Goal: Information Seeking & Learning: Find specific page/section

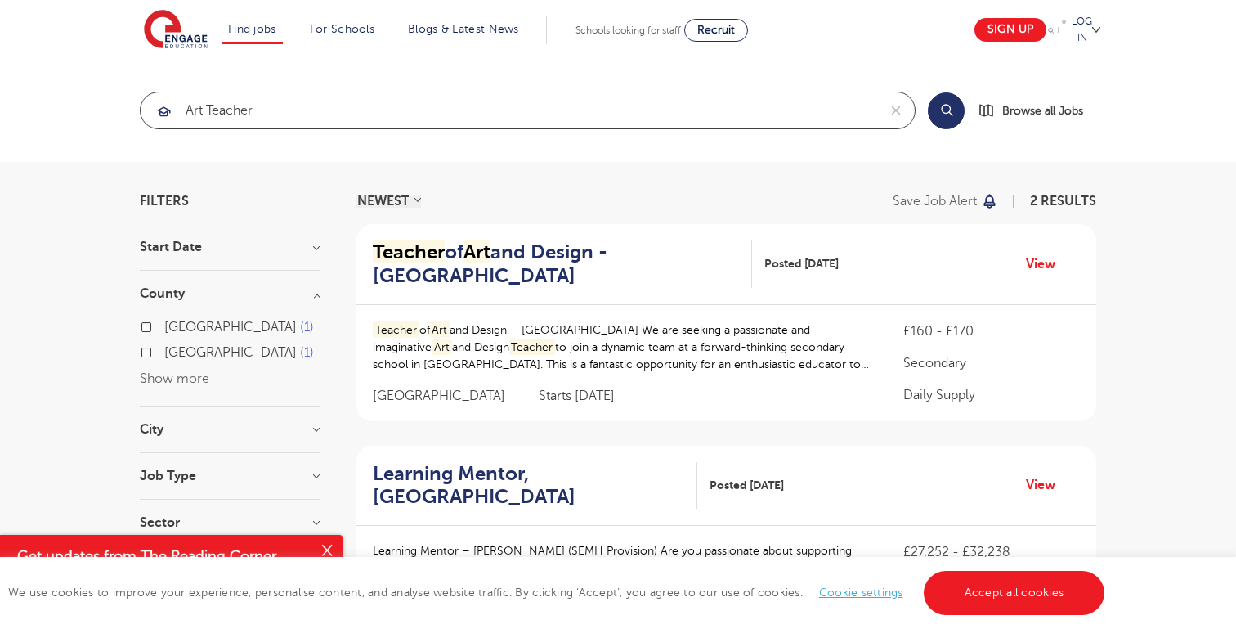
click at [275, 114] on input "art teacher" at bounding box center [509, 110] width 737 height 36
click at [947, 110] on button "Search" at bounding box center [946, 110] width 37 height 37
click at [972, 558] on div "We use cookies to improve your experience, personalise content, and analyse web…" at bounding box center [618, 593] width 1236 height 72
click at [976, 594] on link "Accept all cookies" at bounding box center [1015, 593] width 182 height 44
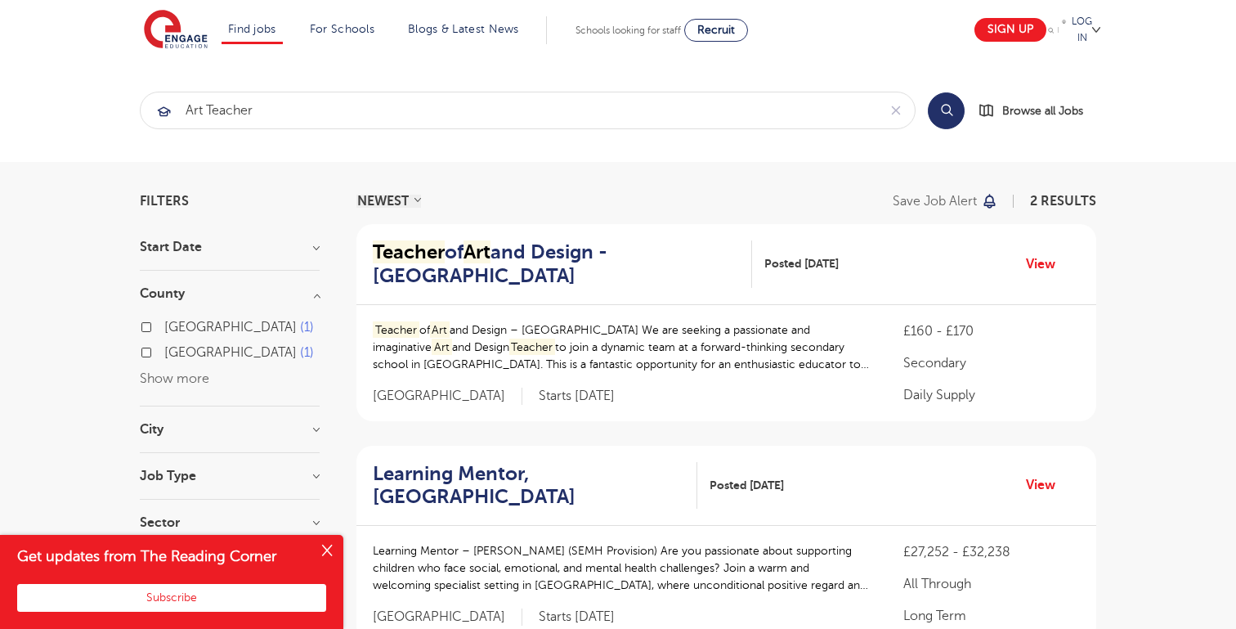
click at [947, 104] on button "Search" at bounding box center [946, 110] width 37 height 37
click at [782, 124] on input "art teacher" at bounding box center [509, 110] width 737 height 36
click button "Submit" at bounding box center [0, 0] width 0 height 0
